Goal: Task Accomplishment & Management: Manage account settings

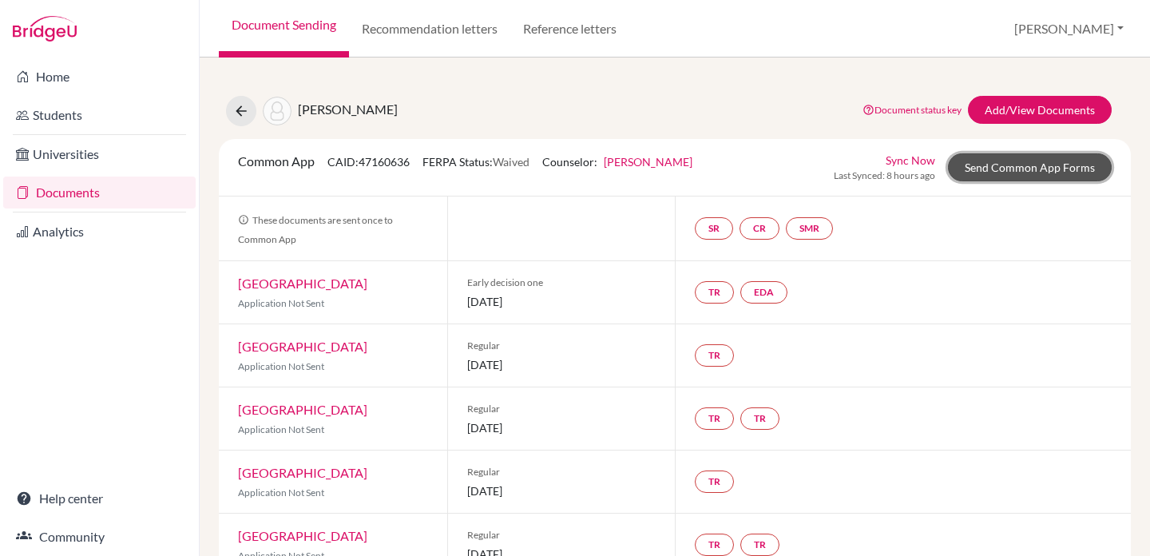
click at [1022, 169] on link "Send Common App Forms" at bounding box center [1030, 167] width 164 height 28
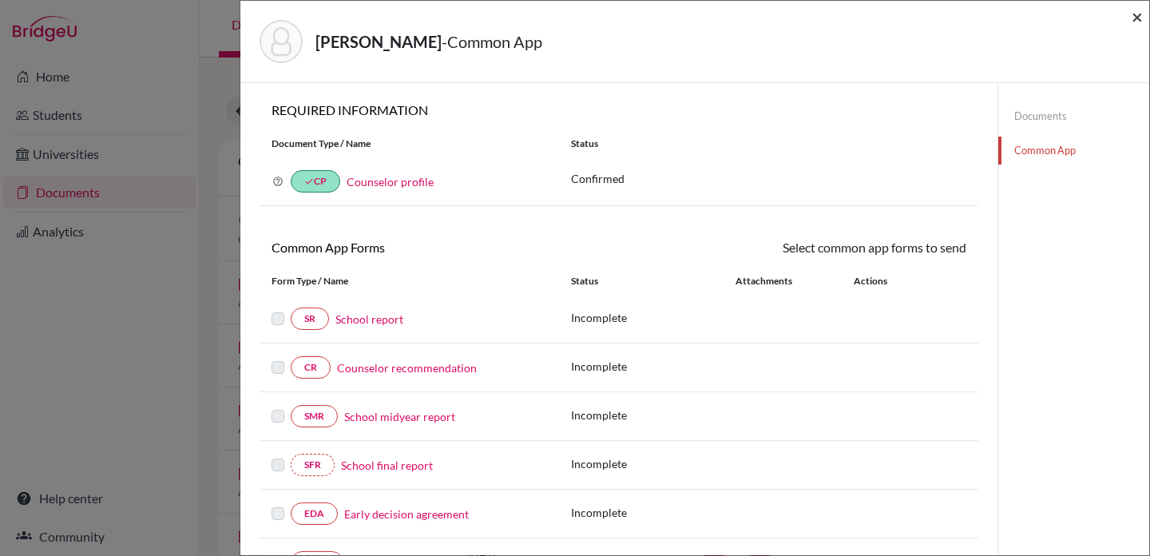
click at [1136, 16] on span "×" at bounding box center [1137, 16] width 11 height 23
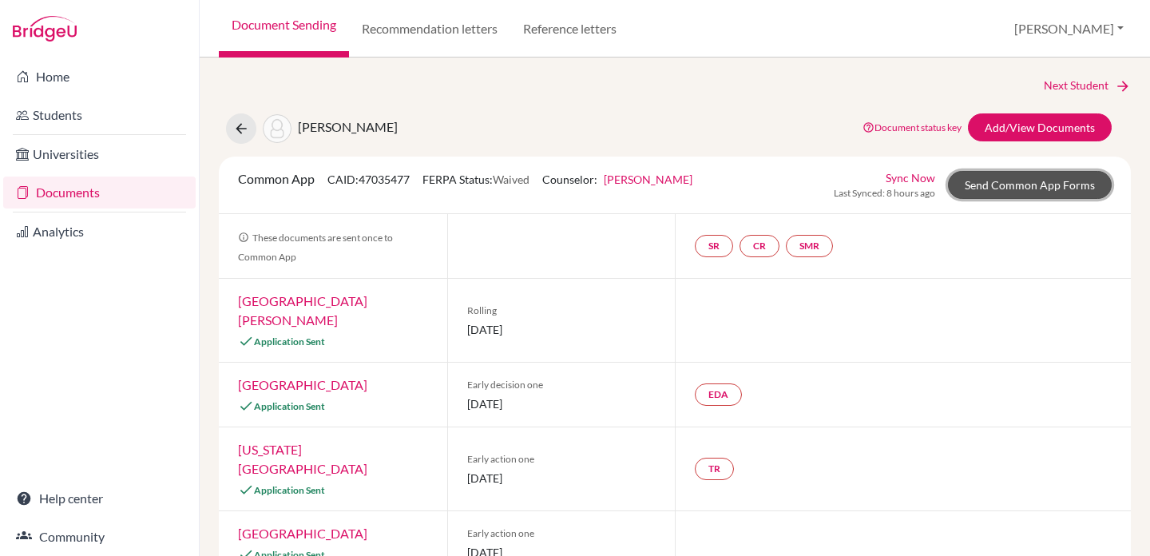
click at [1010, 182] on link "Send Common App Forms" at bounding box center [1030, 185] width 164 height 28
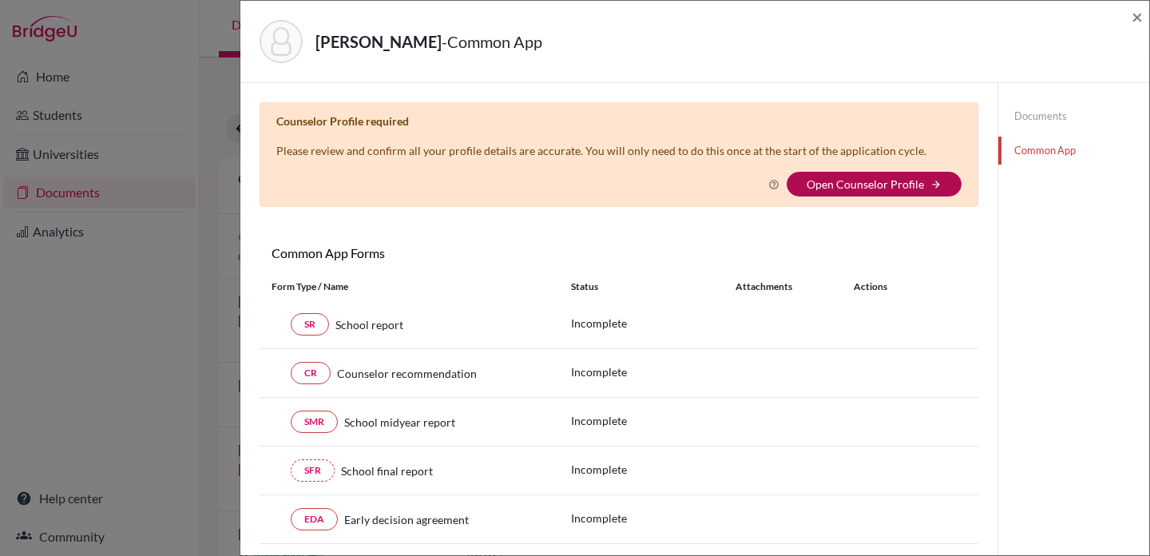
click at [913, 178] on link "Open Counselor Profile" at bounding box center [865, 184] width 117 height 14
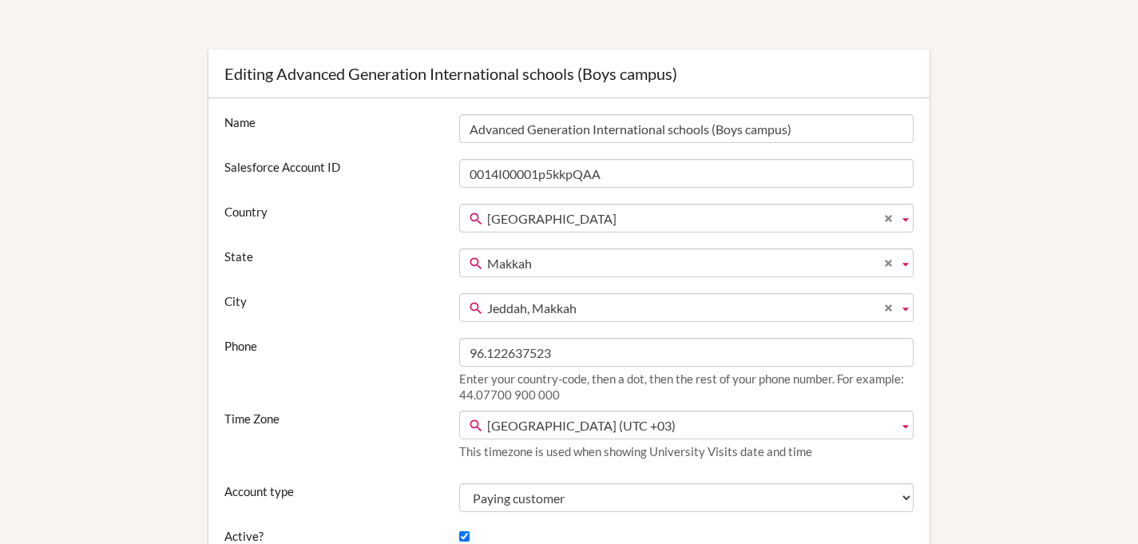
scroll to position [101, 0]
click at [303, 252] on label "State" at bounding box center [333, 256] width 235 height 16
click at [0, 0] on select "[PERSON_NAME][GEOGRAPHIC_DATA] Ghowr [GEOGRAPHIC_DATA] [GEOGRAPHIC_DATA] [GEOGR…" at bounding box center [0, 0] width 0 height 0
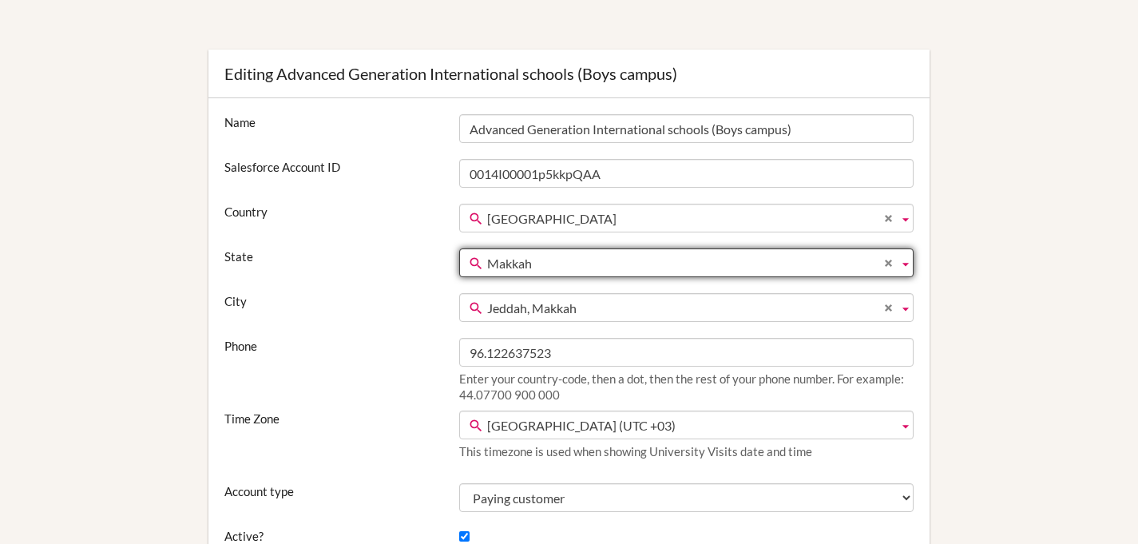
click at [303, 252] on label "State" at bounding box center [333, 256] width 235 height 16
click at [0, 0] on select "[PERSON_NAME][GEOGRAPHIC_DATA] Ghowr [GEOGRAPHIC_DATA] [GEOGRAPHIC_DATA] [GEOGR…" at bounding box center [0, 0] width 0 height 0
